Goal: Task Accomplishment & Management: Use online tool/utility

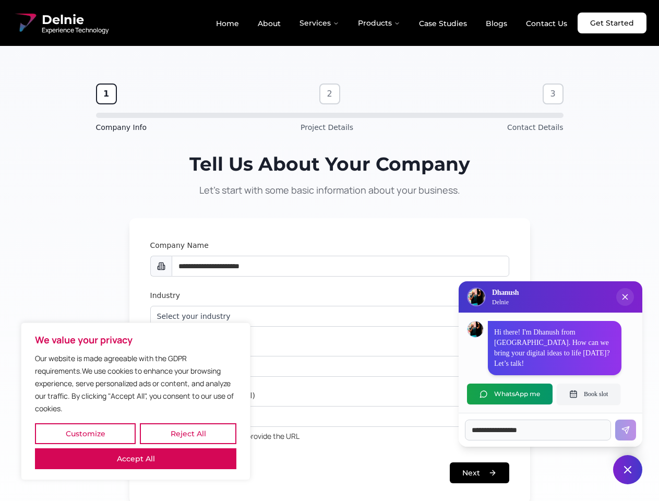
click at [85, 434] on button "Customize" at bounding box center [85, 433] width 101 height 21
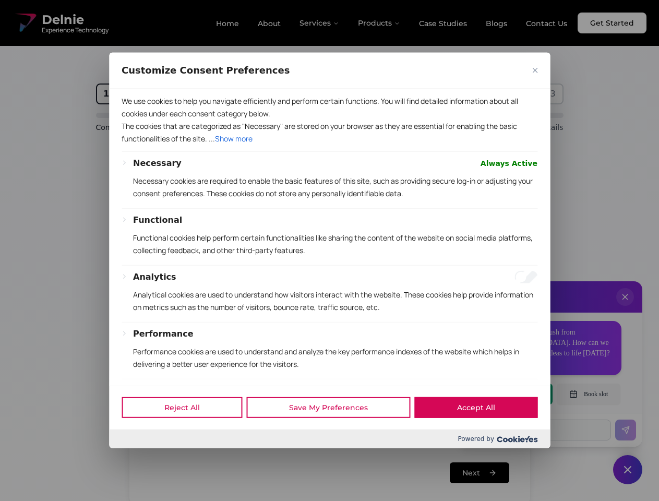
click at [188, 434] on div at bounding box center [329, 250] width 659 height 501
click at [136, 89] on div "Customize Consent Preferences" at bounding box center [329, 71] width 441 height 36
click at [329, 145] on p "The cookies that are categorized as "Necessary" are stored on your browser as t…" at bounding box center [330, 132] width 416 height 25
click at [625, 307] on div at bounding box center [329, 250] width 659 height 501
click at [510, 394] on div "Reject All Save My Preferences Accept All" at bounding box center [329, 407] width 441 height 44
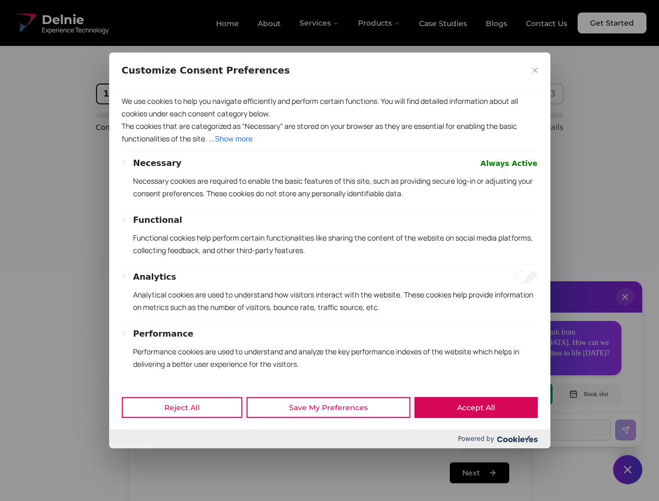
click at [589, 394] on div at bounding box center [329, 250] width 659 height 501
click at [628, 470] on div at bounding box center [329, 250] width 659 height 501
click at [320, 23] on div at bounding box center [329, 250] width 659 height 501
click at [380, 23] on div at bounding box center [329, 250] width 659 height 501
